Goal: Task Accomplishment & Management: Manage account settings

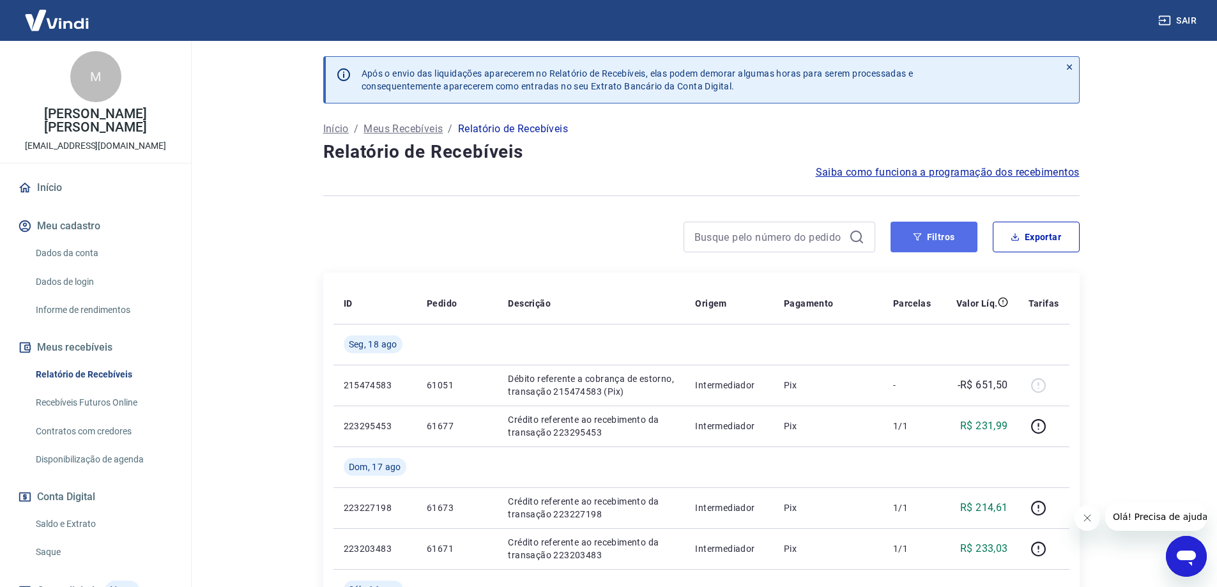
click at [949, 241] on button "Filtros" at bounding box center [933, 237] width 87 height 31
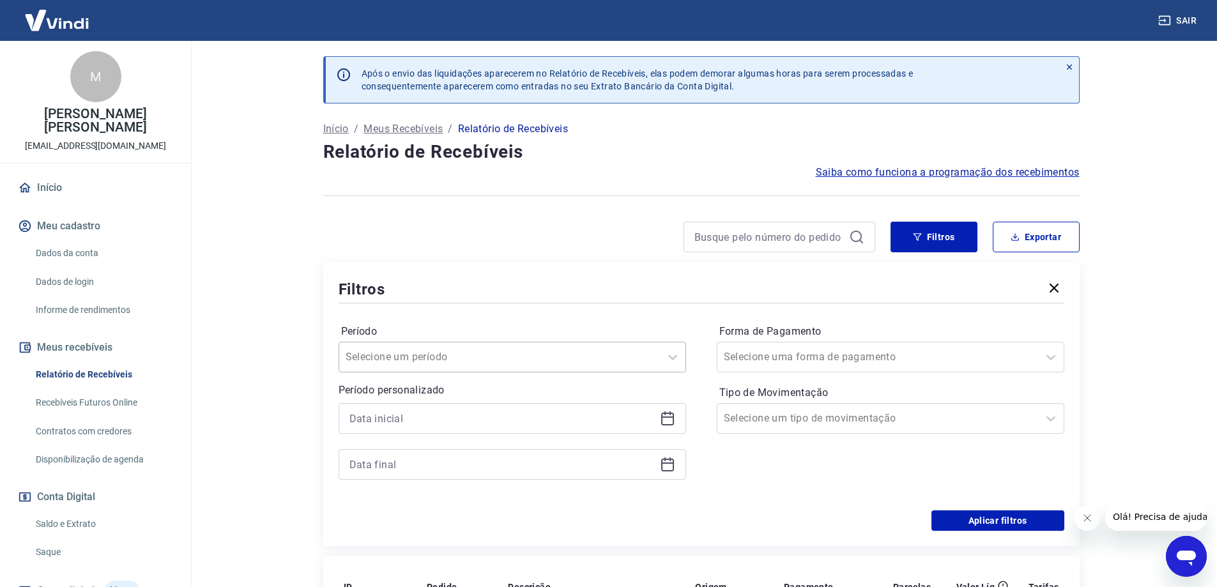
click at [652, 355] on div at bounding box center [500, 357] width 308 height 18
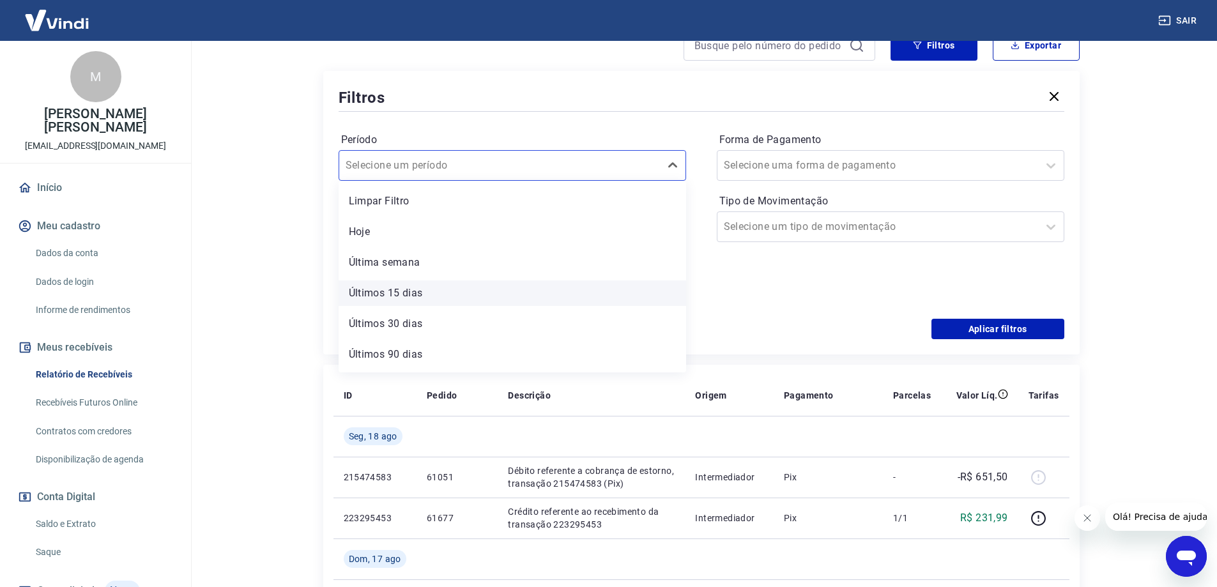
click at [436, 288] on div "Últimos 15 dias" at bounding box center [511, 293] width 347 height 26
click at [383, 289] on div "Período option Últimos 15 dias focused, 4 of 7. 7 results available. Use Up and…" at bounding box center [511, 217] width 347 height 174
drag, startPoint x: 658, startPoint y: 223, endPoint x: 662, endPoint y: 229, distance: 6.9
click at [658, 224] on div at bounding box center [511, 226] width 347 height 31
click at [664, 231] on icon at bounding box center [667, 226] width 15 height 15
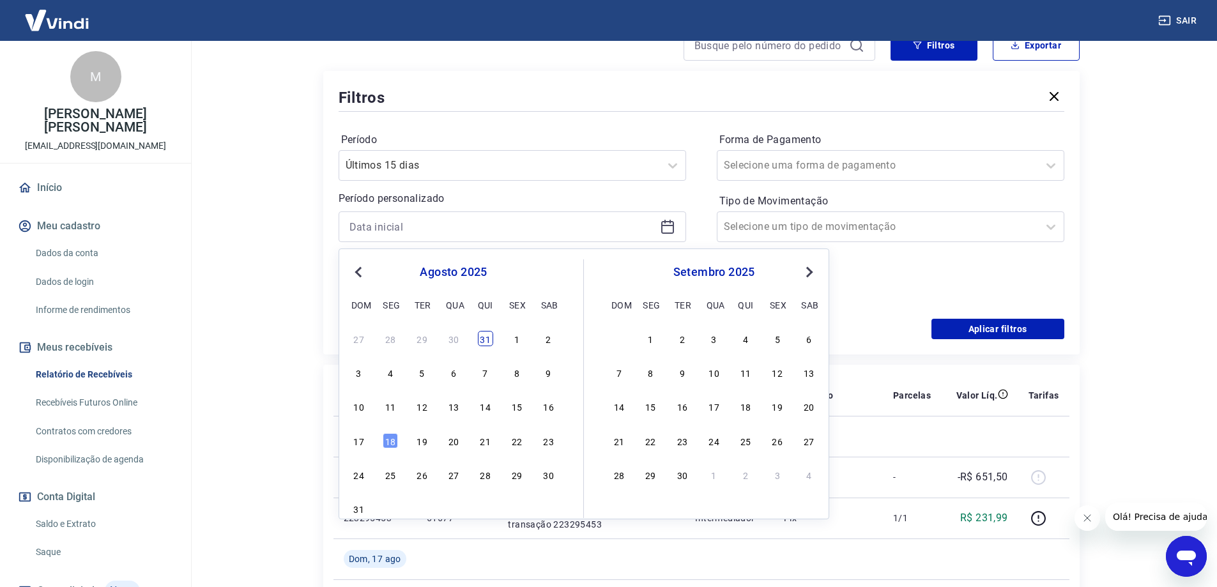
click at [484, 337] on div "31" at bounding box center [485, 338] width 15 height 15
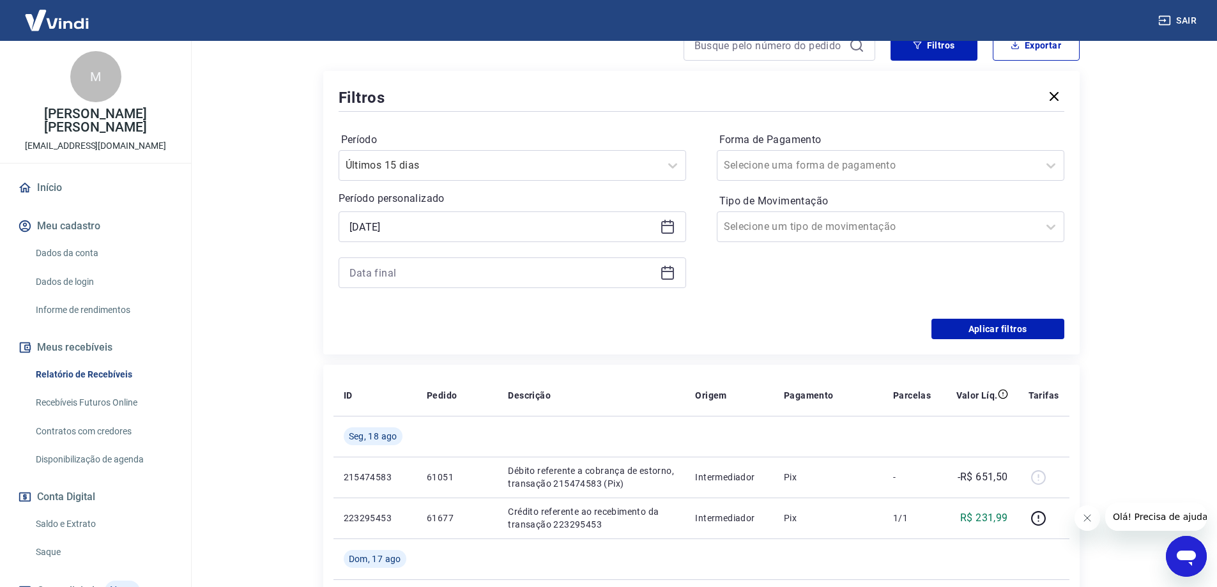
type input "[DATE]"
click at [655, 277] on div at bounding box center [511, 272] width 347 height 31
click at [667, 272] on icon at bounding box center [667, 271] width 13 height 1
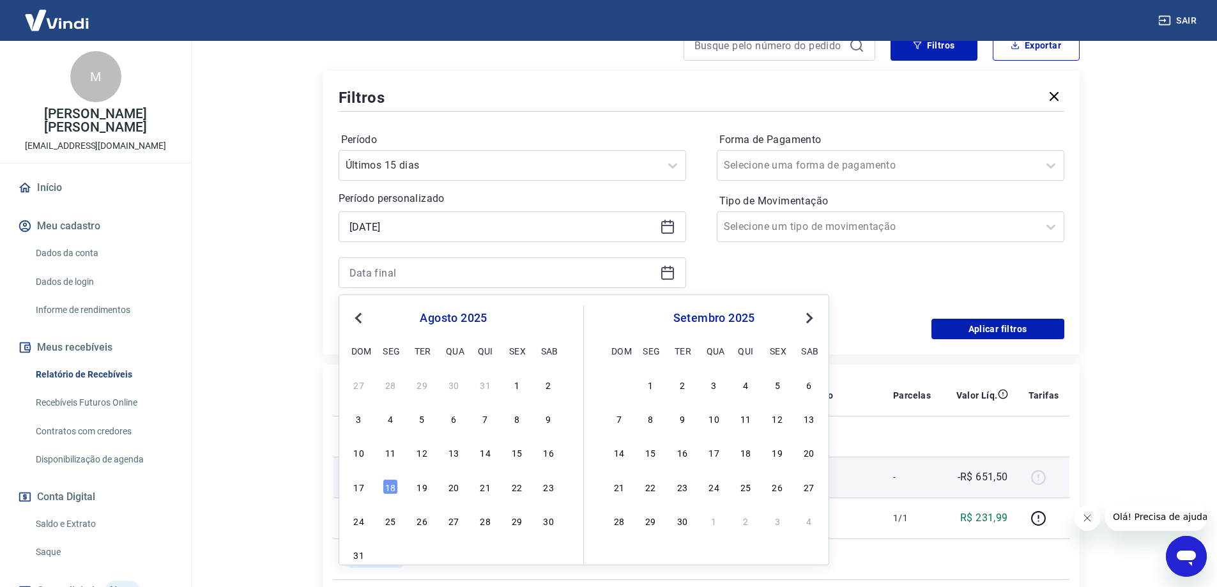
click at [389, 489] on div "18" at bounding box center [390, 486] width 15 height 15
type input "[DATE]"
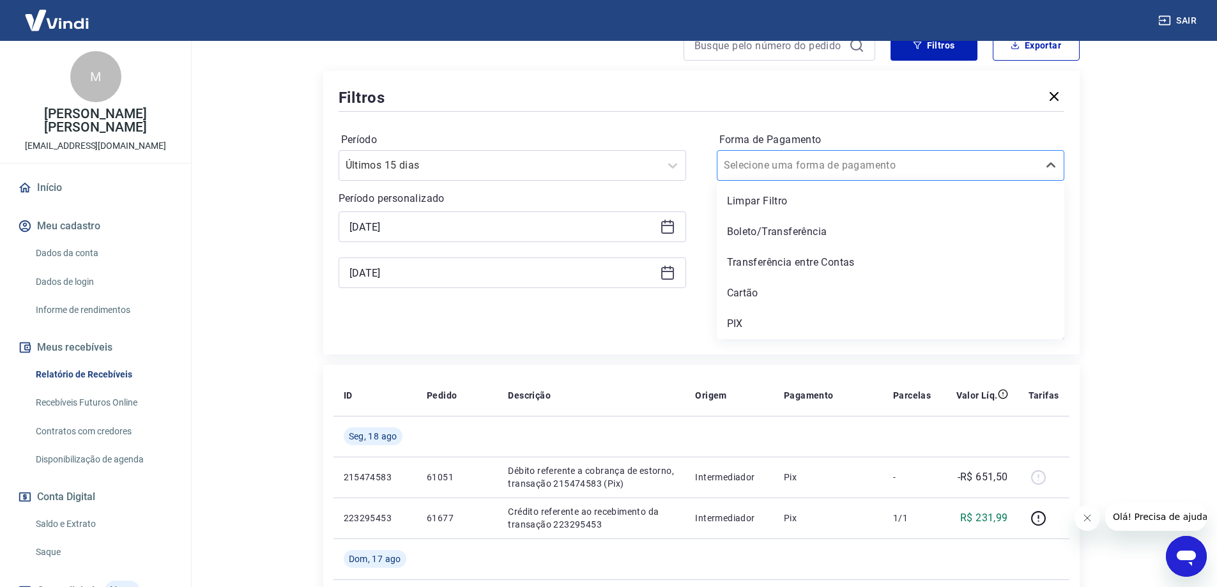
click at [936, 169] on div at bounding box center [878, 165] width 308 height 18
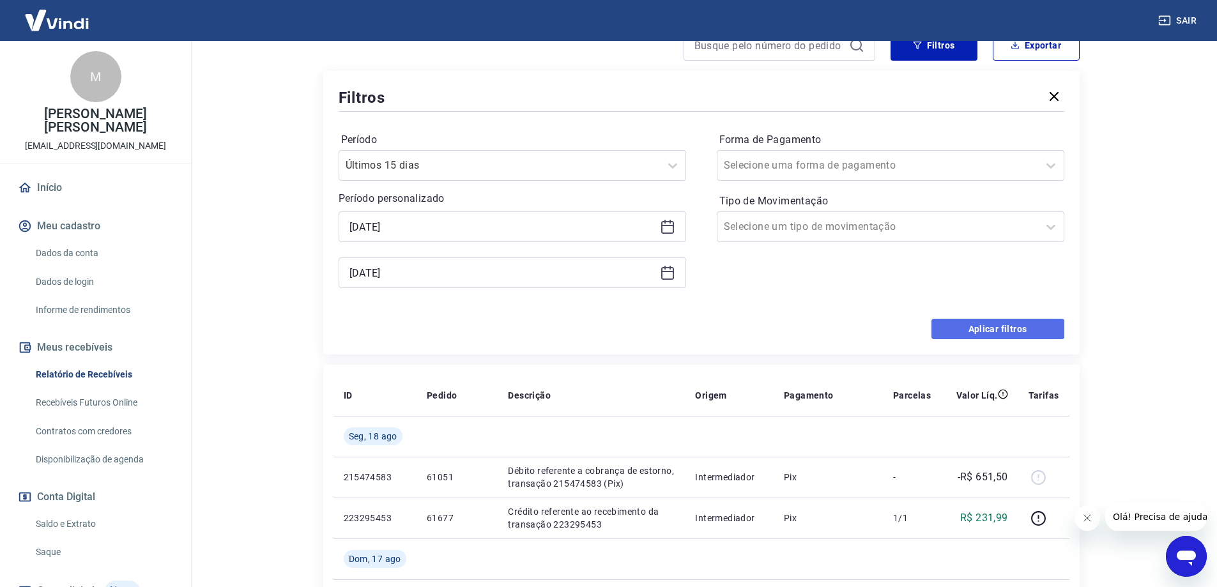
click at [1001, 333] on button "Aplicar filtros" at bounding box center [997, 329] width 133 height 20
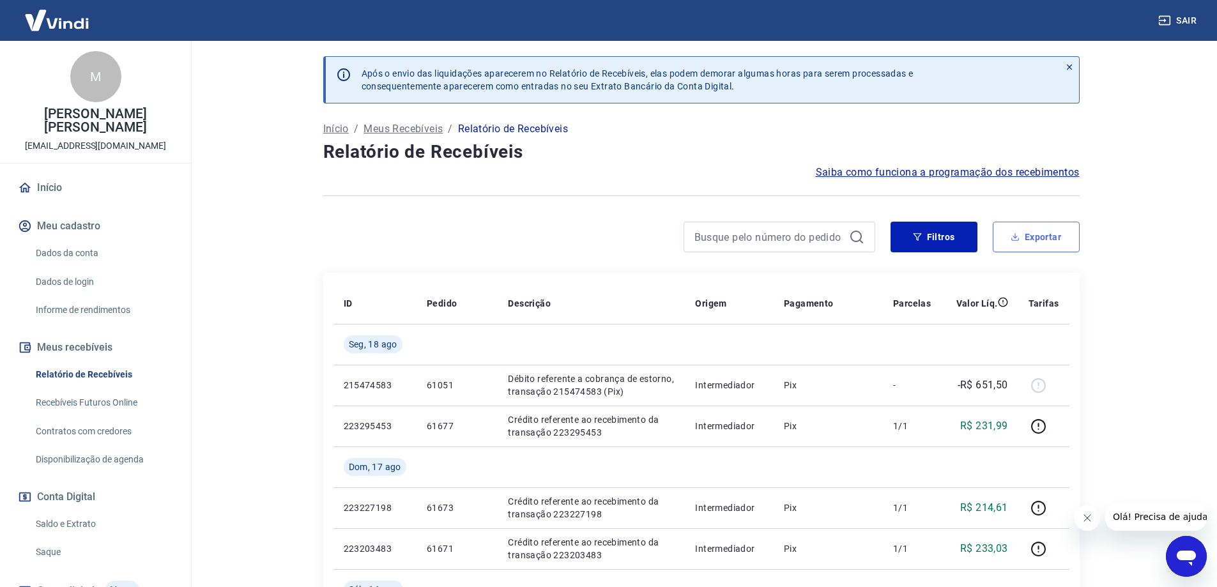
click at [1061, 236] on button "Exportar" at bounding box center [1035, 237] width 87 height 31
type input "[DATE]"
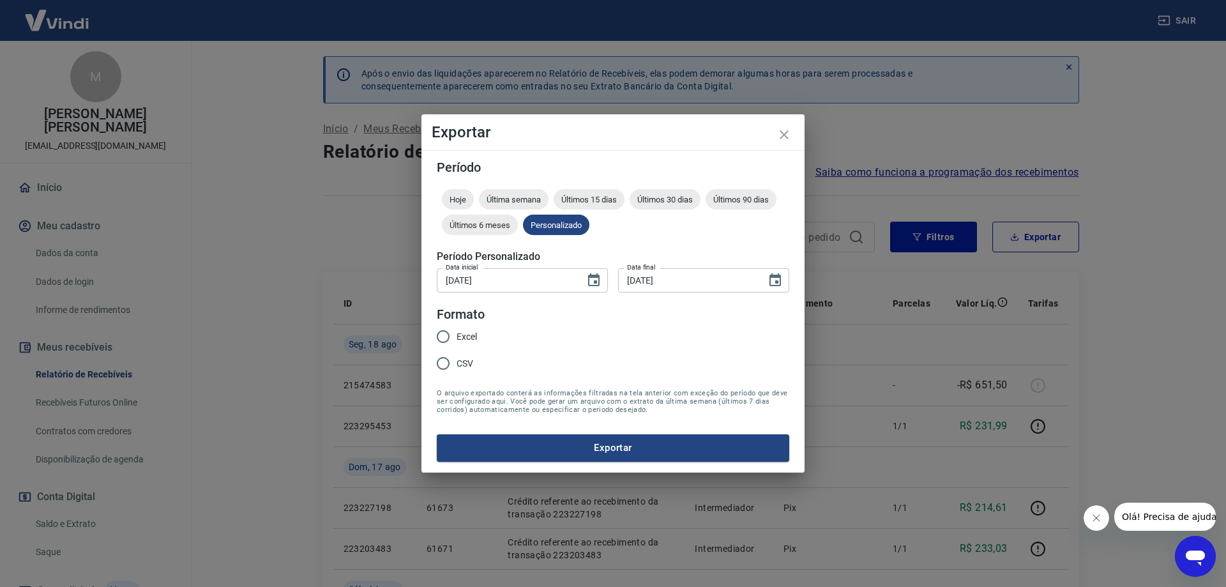
click at [448, 341] on input "Excel" at bounding box center [443, 336] width 27 height 27
radio input "true"
click at [558, 446] on button "Exportar" at bounding box center [613, 447] width 353 height 27
